Goal: Task Accomplishment & Management: Manage account settings

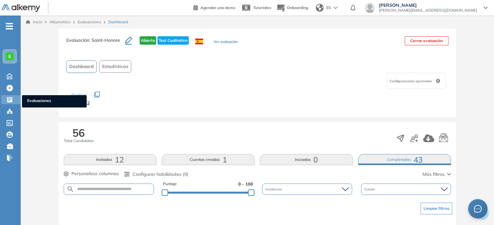
click at [32, 99] on span "Evaluaciones" at bounding box center [54, 101] width 54 height 7
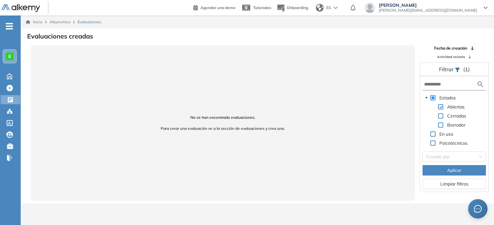
click at [25, 8] on img at bounding box center [20, 8] width 39 height 8
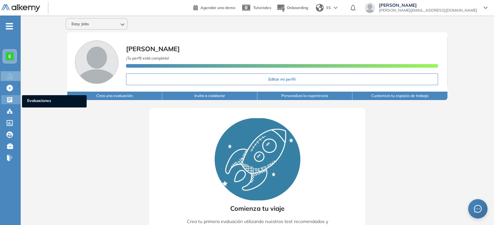
click at [39, 99] on span "Evaluaciones" at bounding box center [54, 101] width 54 height 7
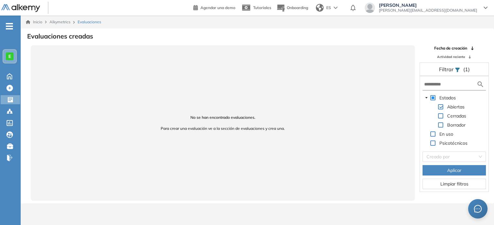
click at [469, 10] on span "[PERSON_NAME][EMAIL_ADDRESS][DOMAIN_NAME]" at bounding box center [428, 10] width 98 height 5
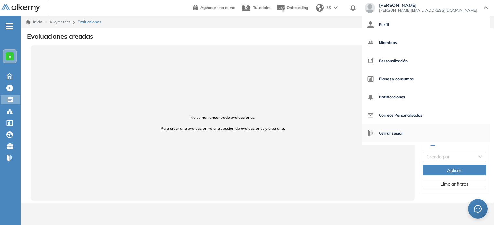
click at [403, 131] on span "Cerrar sesión" at bounding box center [391, 133] width 25 height 16
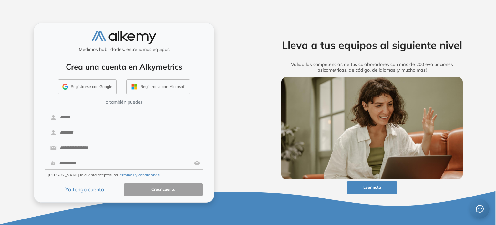
click at [97, 190] on button "Ya tengo cuenta" at bounding box center [84, 189] width 79 height 13
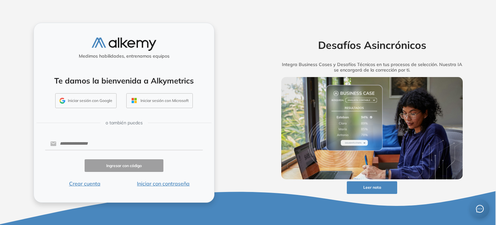
click at [162, 181] on button "Iniciar con contraseña" at bounding box center [163, 183] width 79 height 8
type input "**********"
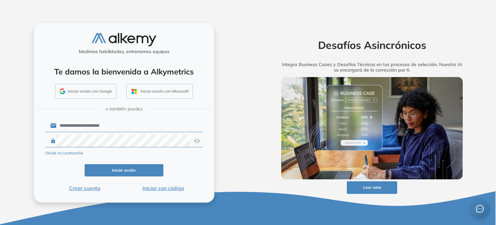
click at [144, 169] on button "Iniciar sesión" at bounding box center [124, 170] width 79 height 13
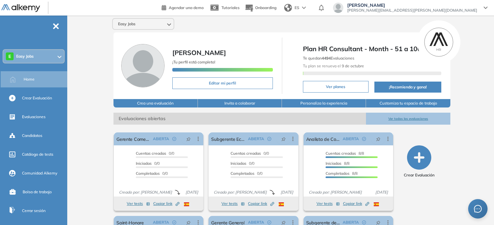
click at [97, 80] on div "Easy Jobs Juan Colihuil ¡Tu perfil está completo! Editar mi perfil Plan HR Cons…" at bounding box center [282, 159] width 424 height 286
